Goal: Find specific page/section: Find specific page/section

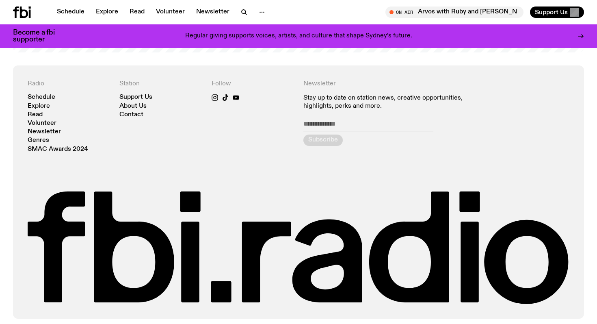
scroll to position [1756, 0]
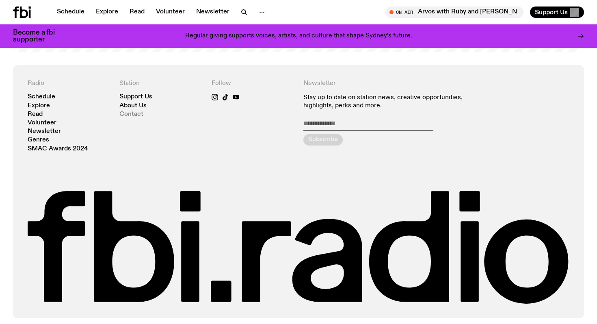
click at [139, 112] on link "Contact" at bounding box center [131, 114] width 24 height 6
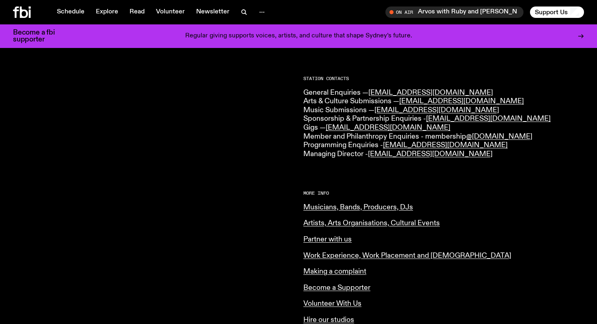
scroll to position [197, 0]
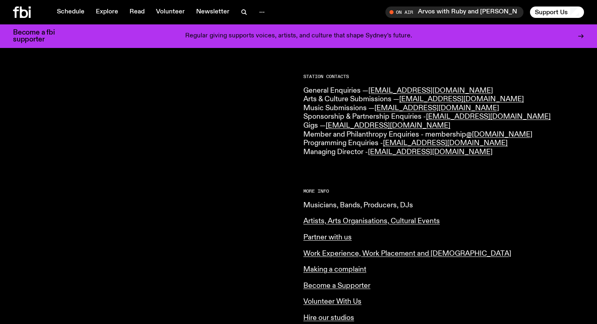
click at [310, 203] on link "Musicians, Bands, Producers, DJs" at bounding box center [359, 205] width 110 height 7
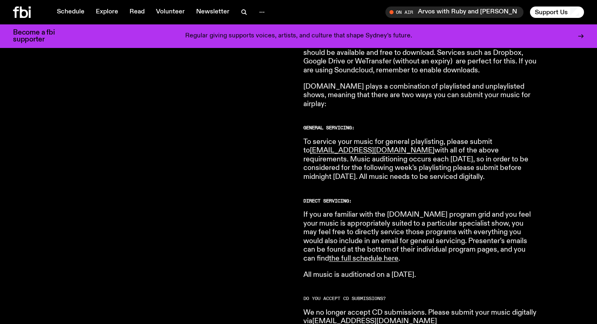
scroll to position [426, 0]
